Goal: Task Accomplishment & Management: Manage account settings

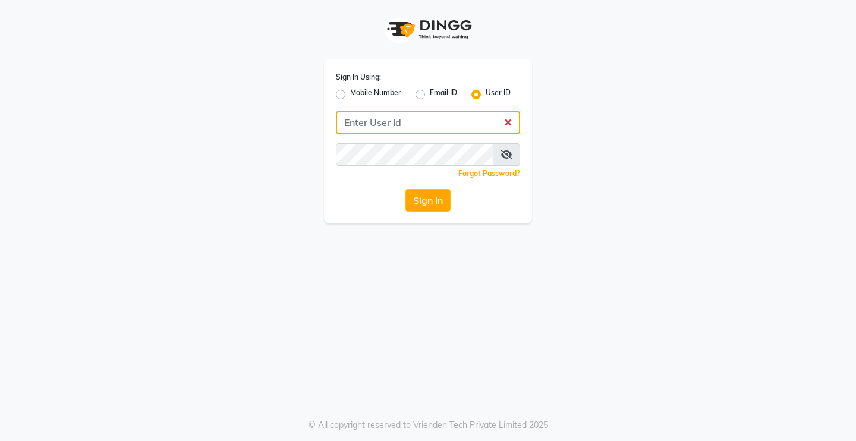
type input "e2610-13"
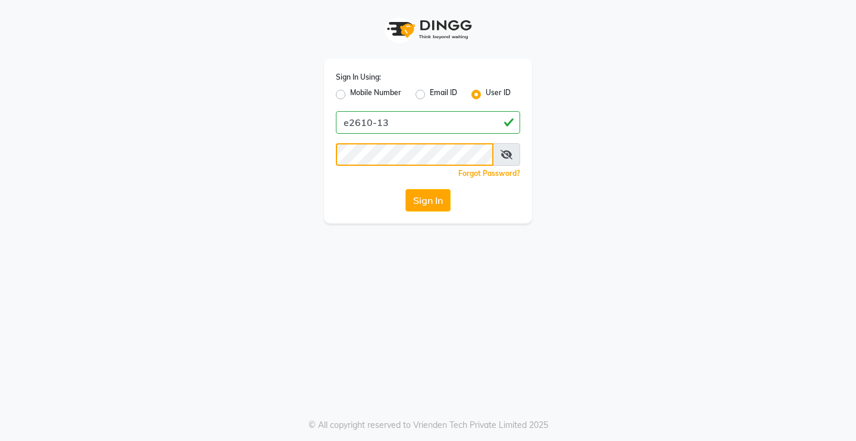
click at [427, 200] on button "Sign In" at bounding box center [427, 200] width 45 height 23
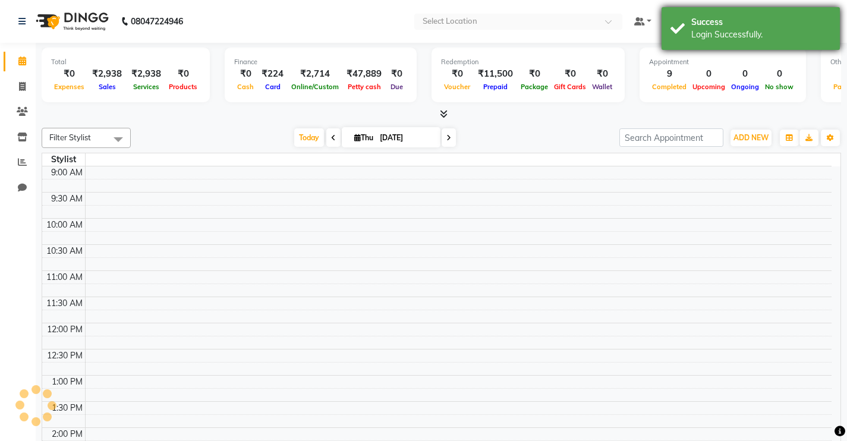
select select "en"
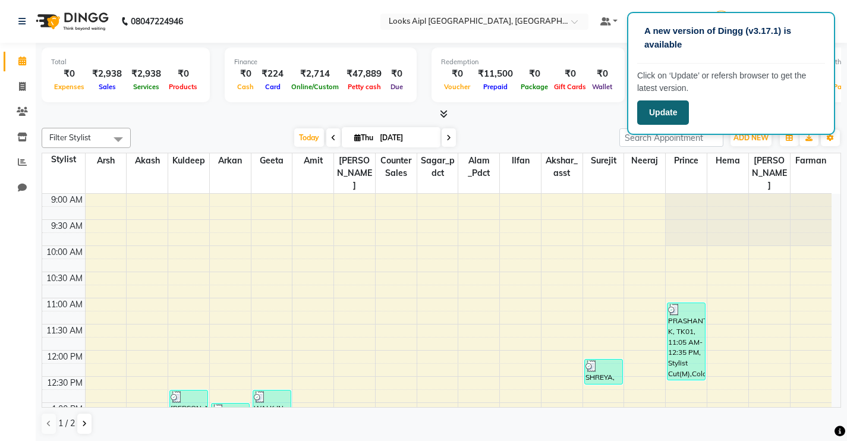
click at [669, 109] on button "Update" at bounding box center [663, 112] width 52 height 24
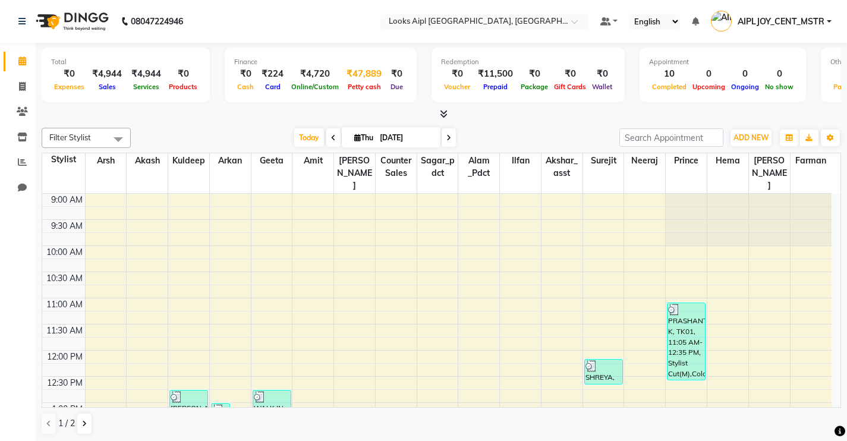
click at [344, 76] on div "₹47,889" at bounding box center [364, 74] width 45 height 14
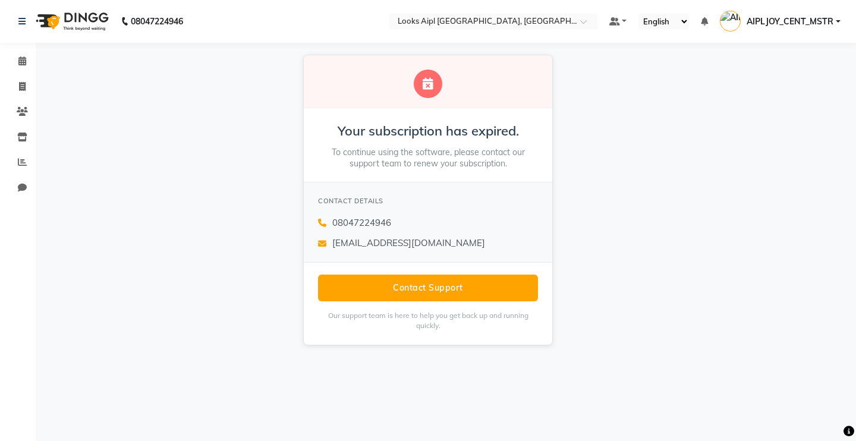
click at [340, 120] on div "Your subscription has expired. To continue using the software, please contact o…" at bounding box center [428, 145] width 249 height 74
click at [129, 92] on div "Your subscription has expired. To continue using the software, please contact o…" at bounding box center [428, 200] width 856 height 315
click at [67, 27] on img at bounding box center [70, 21] width 81 height 33
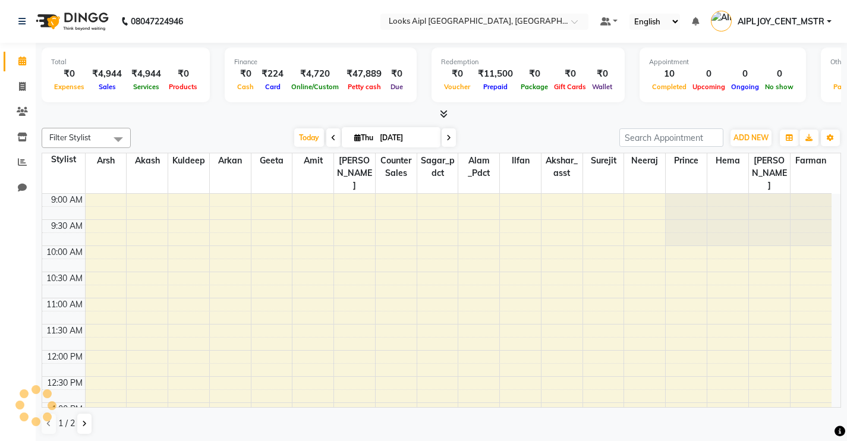
scroll to position [315, 0]
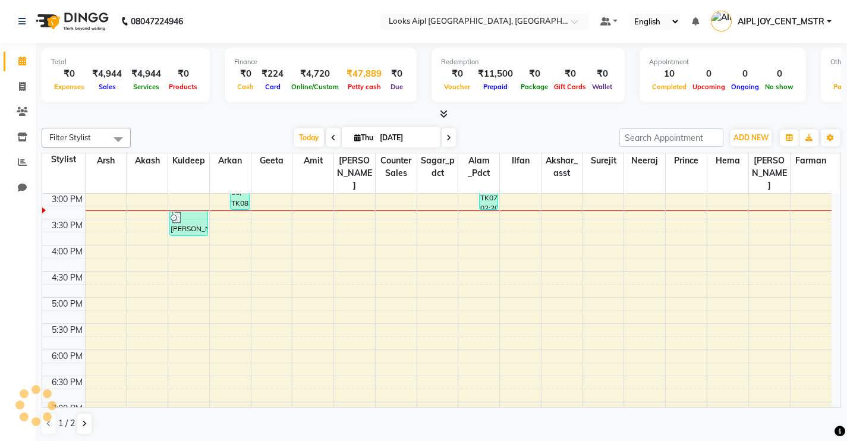
click at [358, 71] on div "₹47,889" at bounding box center [364, 74] width 45 height 14
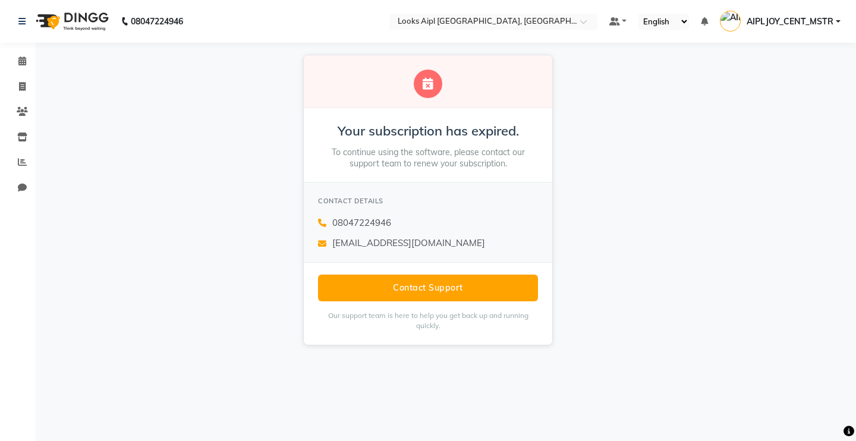
click at [228, 62] on div "Your subscription has expired. To continue using the software, please contact o…" at bounding box center [428, 200] width 856 height 315
click at [62, 17] on img at bounding box center [70, 21] width 81 height 33
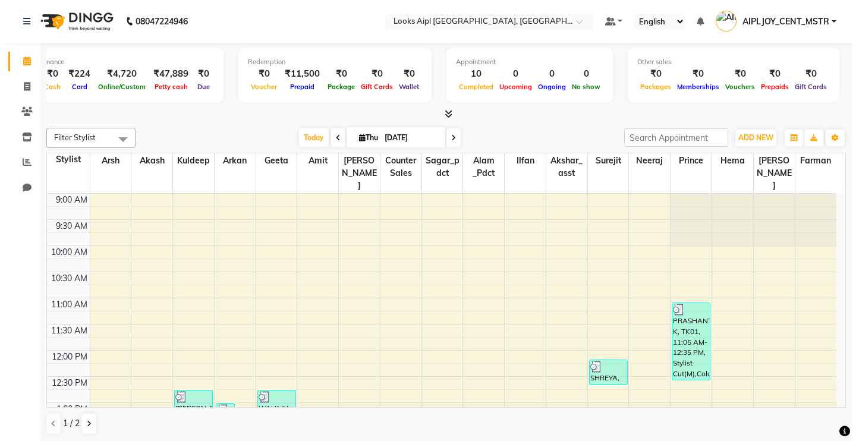
scroll to position [0, 191]
